Goal: Find specific page/section: Find specific page/section

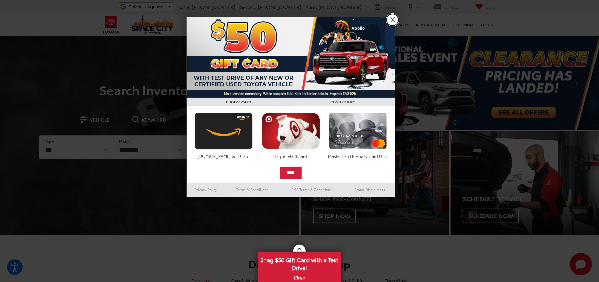
click at [391, 23] on link "X" at bounding box center [393, 20] width 12 height 12
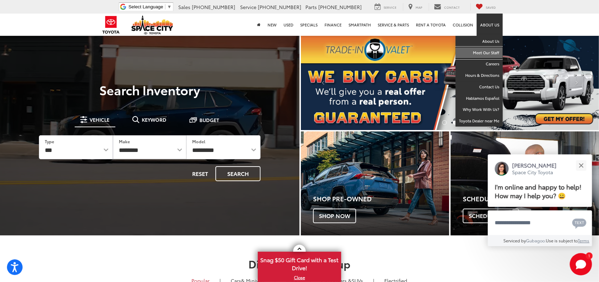
click at [487, 53] on link "Meet Our Staff" at bounding box center [479, 52] width 47 height 11
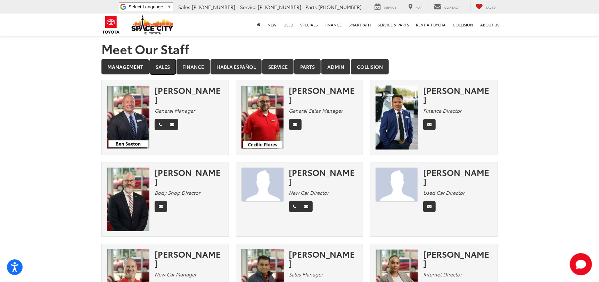
click at [167, 68] on link "Sales" at bounding box center [163, 66] width 26 height 15
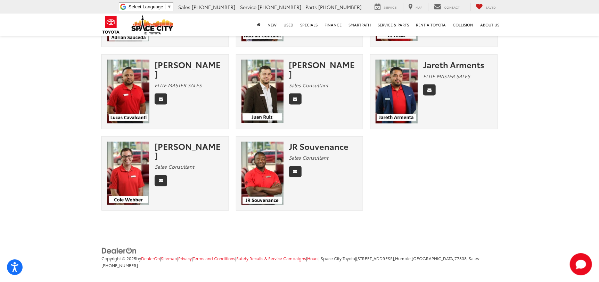
scroll to position [685, 0]
